Goal: Transaction & Acquisition: Purchase product/service

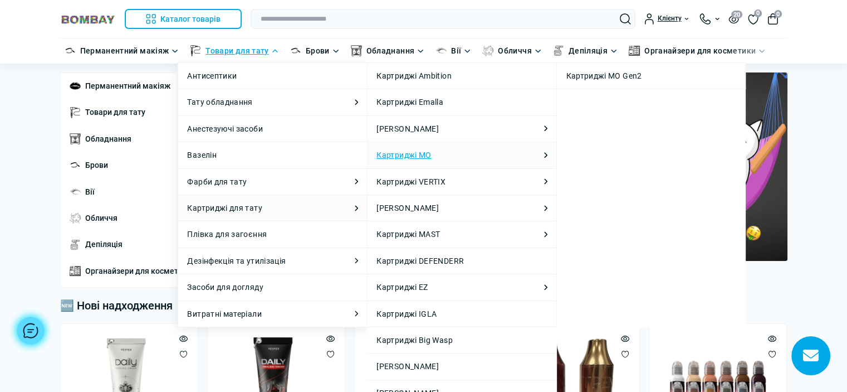
click at [396, 153] on link "Картриджі MO" at bounding box center [404, 155] width 55 height 12
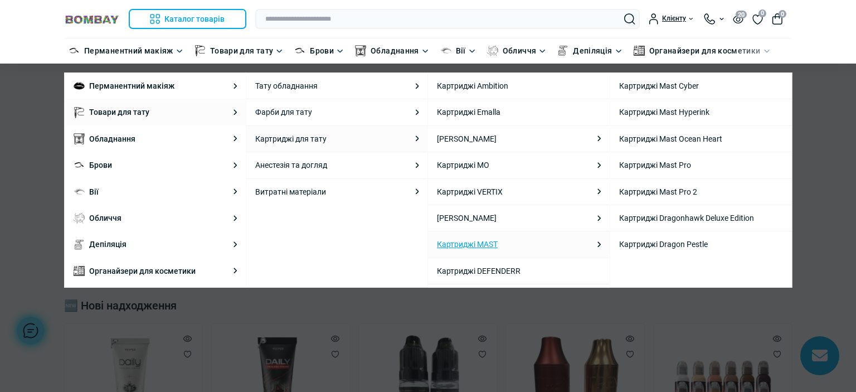
click at [473, 240] on link "Картриджі MAST" at bounding box center [467, 244] width 61 height 12
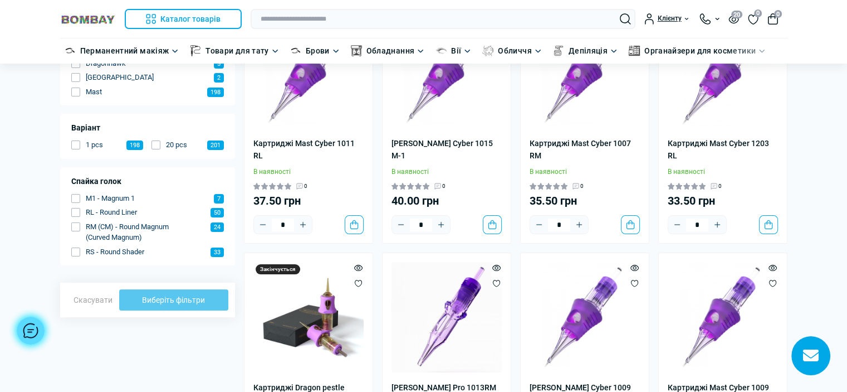
scroll to position [223, 0]
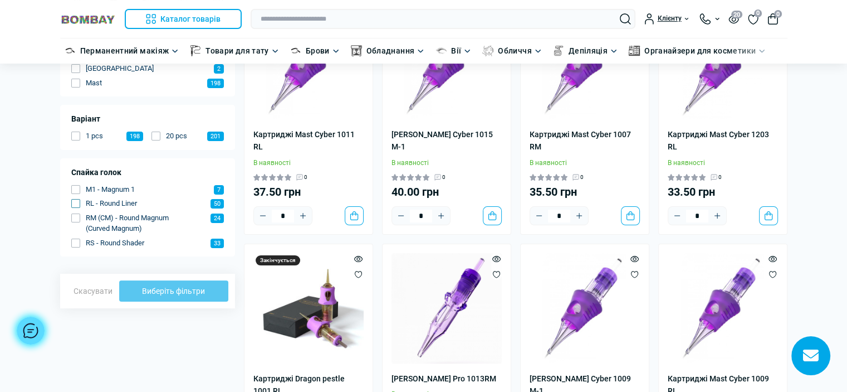
click at [76, 202] on span "button" at bounding box center [75, 203] width 9 height 9
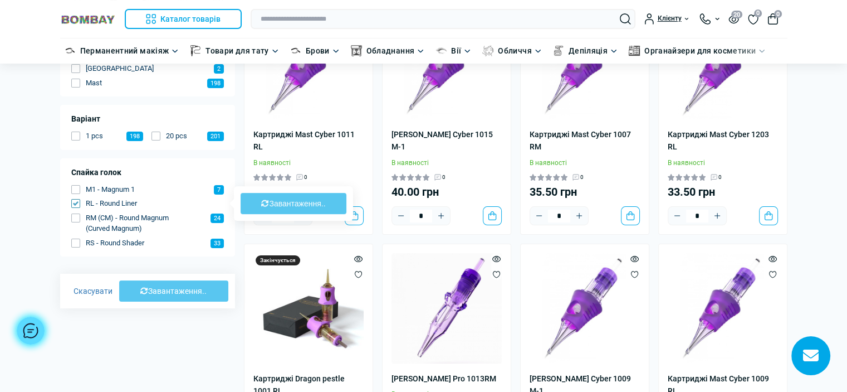
type input "**"
type input "***"
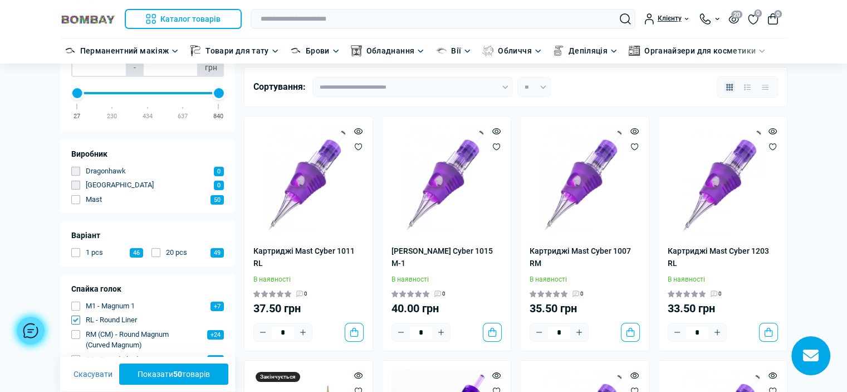
scroll to position [111, 0]
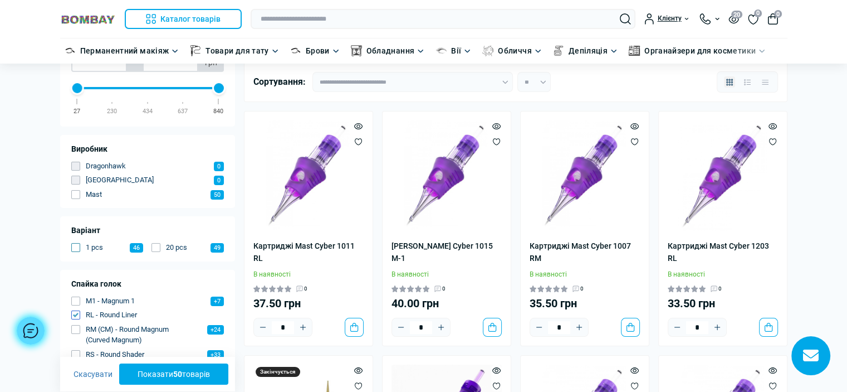
click at [74, 245] on span "button" at bounding box center [75, 247] width 9 height 9
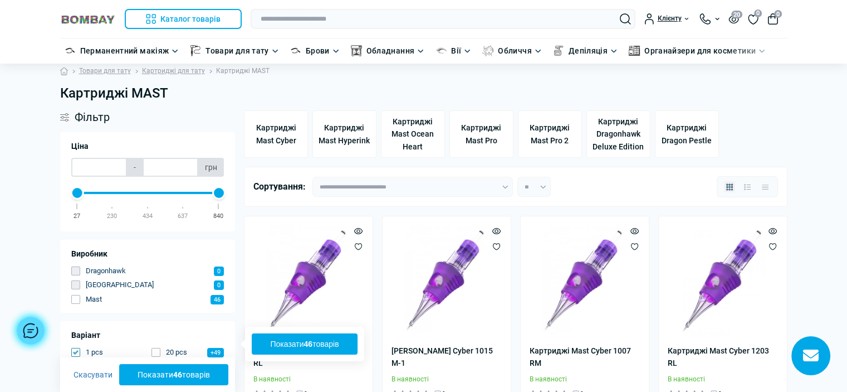
scroll to position [0, 0]
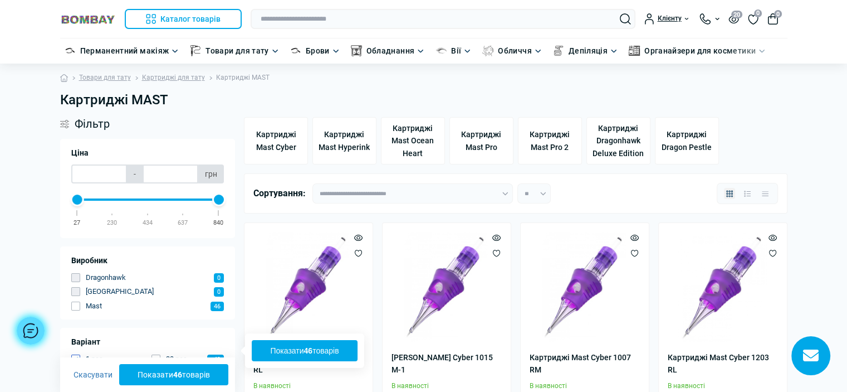
click at [173, 377] on b "46" at bounding box center [177, 374] width 9 height 9
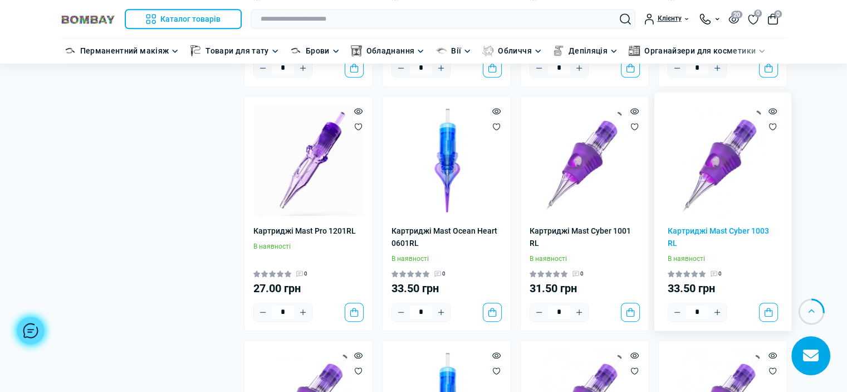
scroll to position [557, 0]
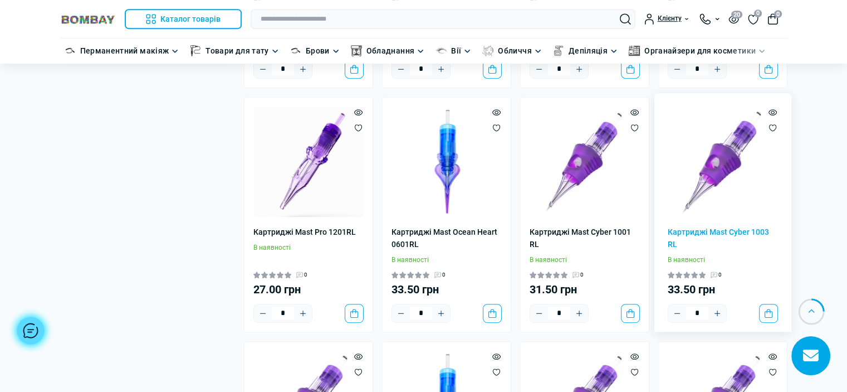
click at [718, 175] on img at bounding box center [723, 161] width 110 height 110
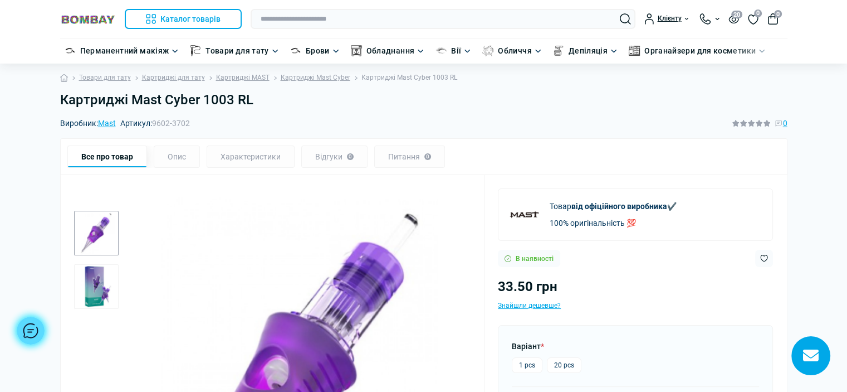
click at [103, 292] on img "2 / 2" at bounding box center [96, 286] width 45 height 45
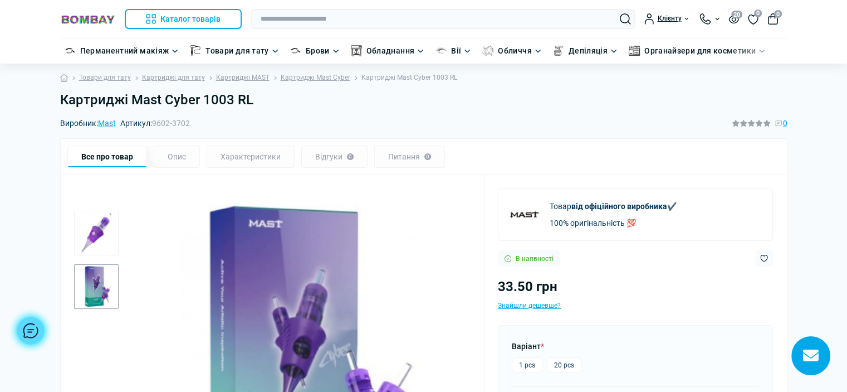
click at [97, 233] on img "1 / 2" at bounding box center [96, 233] width 45 height 45
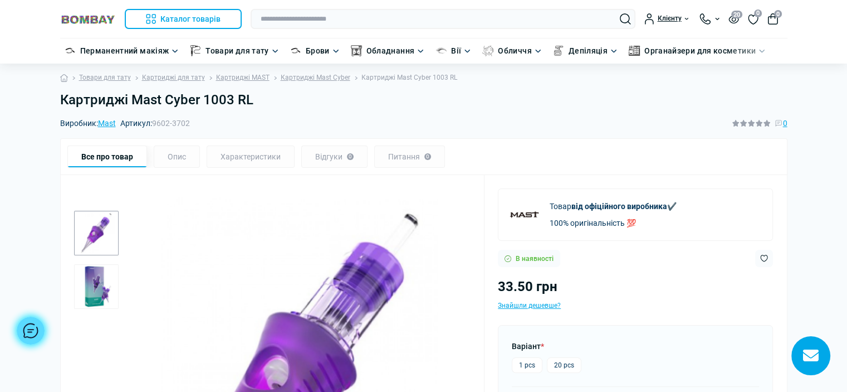
click at [86, 286] on img "2 / 2" at bounding box center [96, 286] width 45 height 45
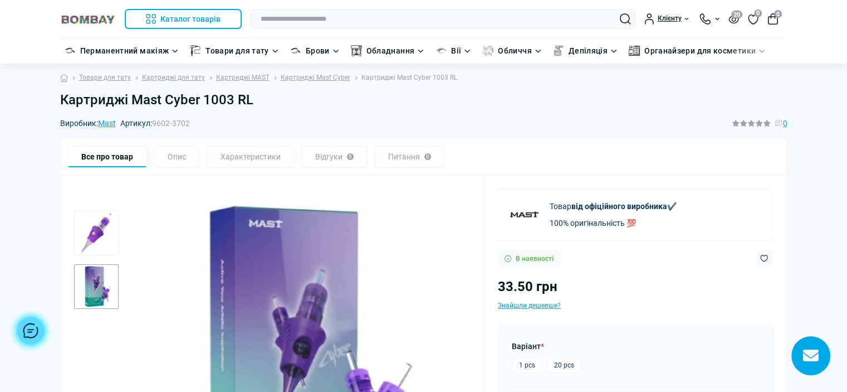
click at [95, 245] on img "1 / 2" at bounding box center [96, 233] width 45 height 45
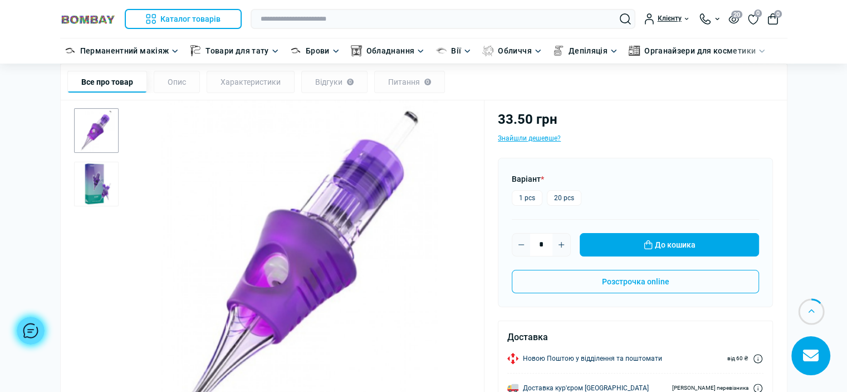
scroll to position [167, 0]
click at [524, 202] on label "1 pcs" at bounding box center [527, 198] width 31 height 16
click at [560, 245] on icon "Plus" at bounding box center [561, 244] width 9 height 9
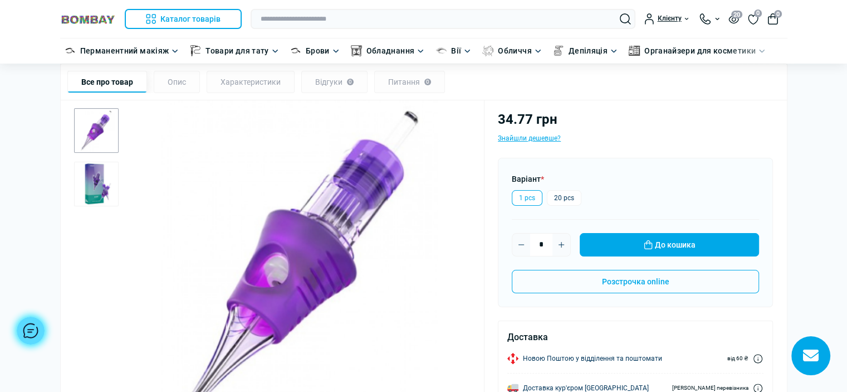
click at [560, 245] on icon "Plus" at bounding box center [561, 244] width 9 height 9
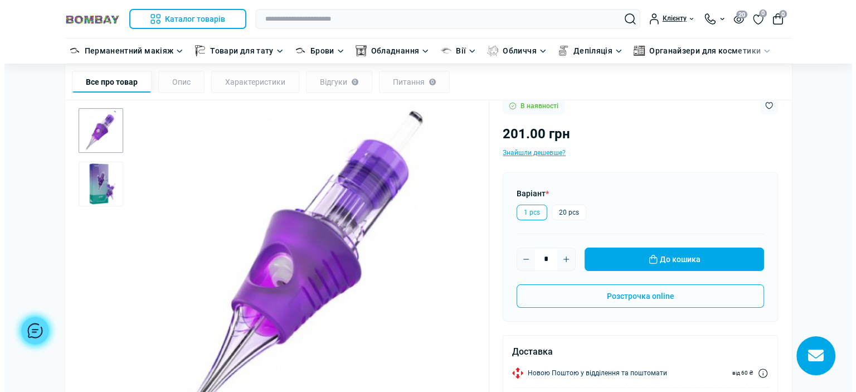
scroll to position [167, 0]
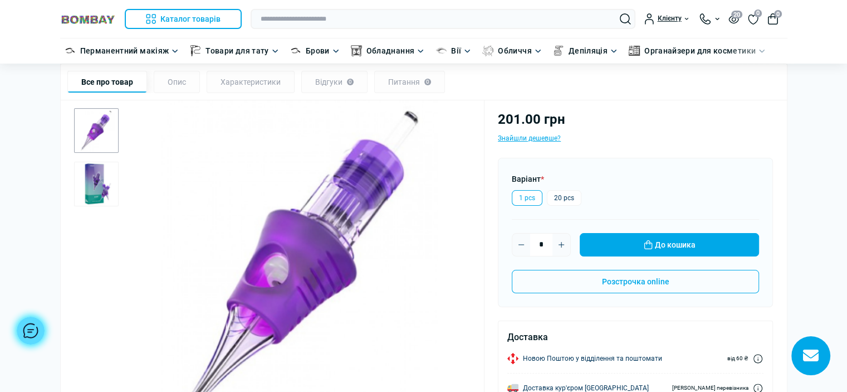
click at [556, 242] on button "Plus" at bounding box center [562, 245] width 18 height 18
type input "*"
click at [636, 241] on button "До кошика" at bounding box center [669, 244] width 179 height 23
